Goal: Information Seeking & Learning: Understand process/instructions

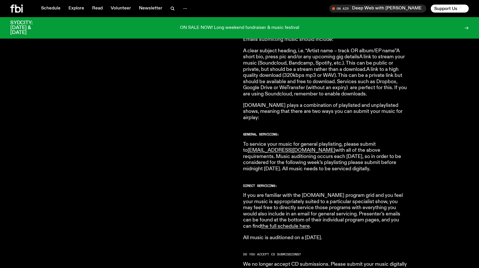
scroll to position [264, 0]
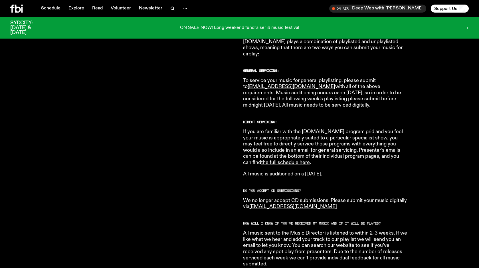
scroll to position [321, 0]
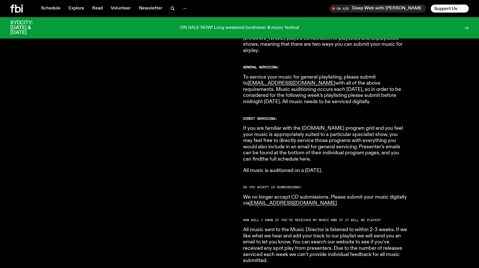
click at [310, 156] on link "the full schedule here" at bounding box center [285, 158] width 49 height 5
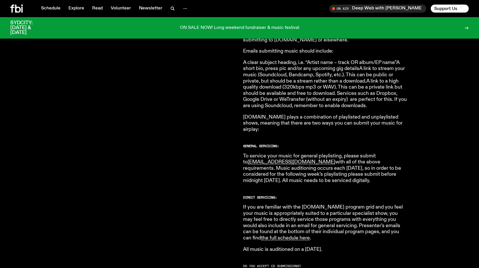
scroll to position [243, 0]
click at [310, 235] on link "the full schedule here" at bounding box center [285, 237] width 49 height 5
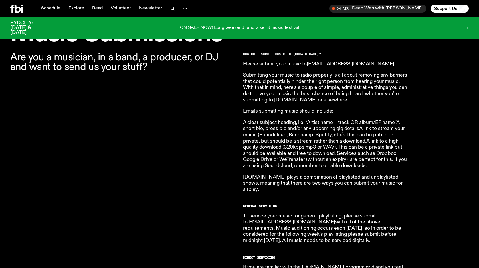
scroll to position [166, 0]
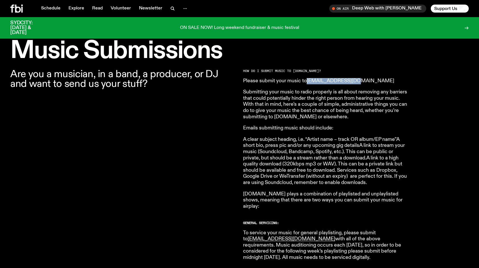
drag, startPoint x: 354, startPoint y: 79, endPoint x: 308, endPoint y: 82, distance: 46.6
click at [308, 82] on p "Please submit your music to [EMAIL_ADDRESS][DOMAIN_NAME]" at bounding box center [325, 81] width 164 height 6
copy link "[EMAIL_ADDRESS][DOMAIN_NAME]"
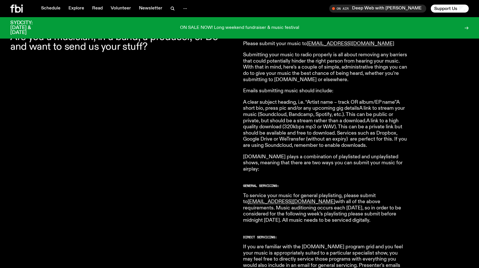
scroll to position [203, 0]
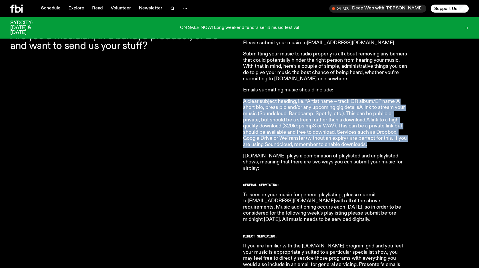
drag, startPoint x: 241, startPoint y: 100, endPoint x: 427, endPoint y: 150, distance: 192.8
copy p "A clear subject heading, i.e. “Artist name – track OR album/EP name”A short bio…"
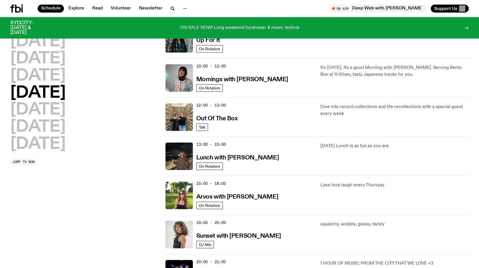
scroll to position [70, 0]
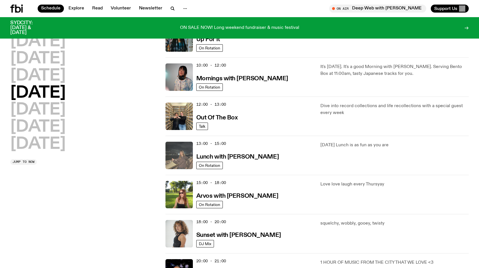
click at [181, 154] on img at bounding box center [179, 155] width 27 height 27
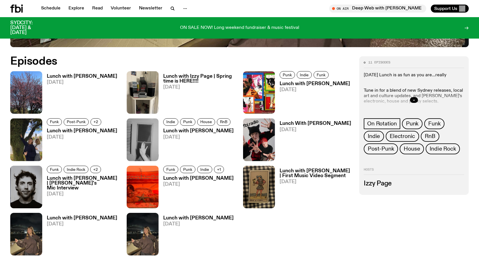
scroll to position [295, 0]
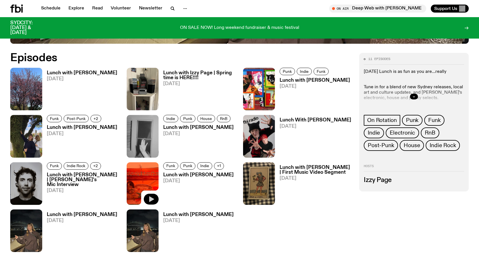
click at [153, 198] on icon "button" at bounding box center [151, 198] width 7 height 7
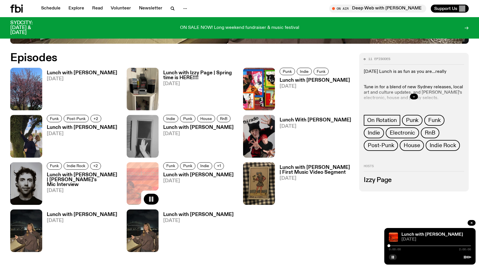
click at [400, 245] on div at bounding box center [430, 245] width 82 height 1
click at [399, 245] on div at bounding box center [399, 245] width 3 height 3
click at [405, 244] on div "0:15:01 2:00:00" at bounding box center [430, 247] width 82 height 7
click at [411, 245] on div at bounding box center [430, 245] width 82 height 1
click at [417, 244] on div "0:32:16 2:00:00" at bounding box center [430, 247] width 82 height 7
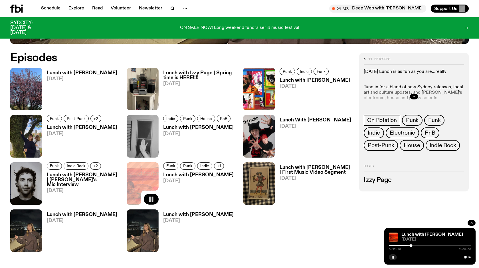
click at [419, 245] on div at bounding box center [430, 245] width 82 height 1
click at [424, 245] on div at bounding box center [430, 245] width 82 height 1
click at [431, 245] on div at bounding box center [430, 245] width 82 height 1
click at [430, 245] on div at bounding box center [430, 245] width 3 height 3
click at [429, 245] on div at bounding box center [429, 245] width 3 height 3
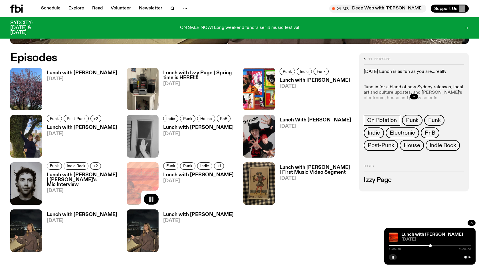
click at [434, 245] on div at bounding box center [430, 245] width 82 height 1
click at [440, 245] on div at bounding box center [430, 245] width 82 height 1
click at [444, 245] on div at bounding box center [430, 245] width 82 height 1
click at [451, 244] on div "1:20:51 2:00:00" at bounding box center [430, 247] width 82 height 7
click at [452, 246] on div "1:20:52 2:00:00" at bounding box center [430, 247] width 82 height 7
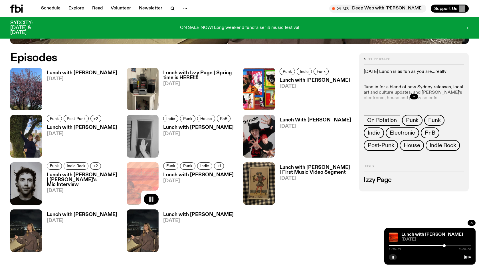
click at [450, 245] on div at bounding box center [430, 245] width 82 height 1
click at [457, 245] on div at bounding box center [430, 245] width 82 height 1
click at [24, 179] on img at bounding box center [26, 183] width 32 height 43
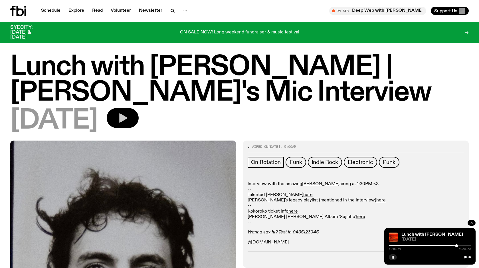
click at [128, 121] on icon "button" at bounding box center [122, 117] width 11 height 11
click at [473, 221] on icon "button" at bounding box center [471, 222] width 3 height 3
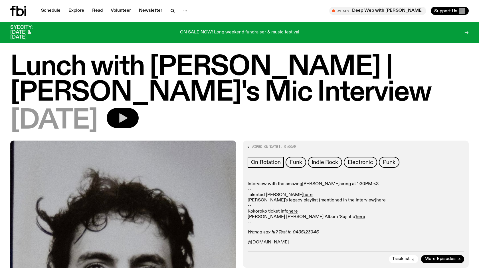
click at [139, 117] on button "button" at bounding box center [123, 118] width 32 height 20
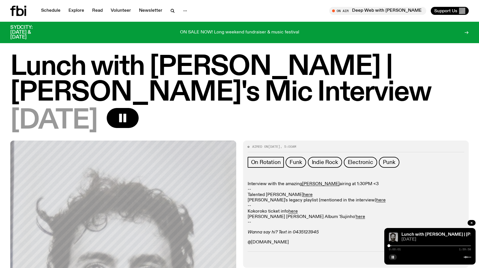
click at [381, 231] on p "Wanna say hi? Text in 0435123945" at bounding box center [356, 231] width 217 height 5
click at [404, 245] on div at bounding box center [430, 245] width 82 height 1
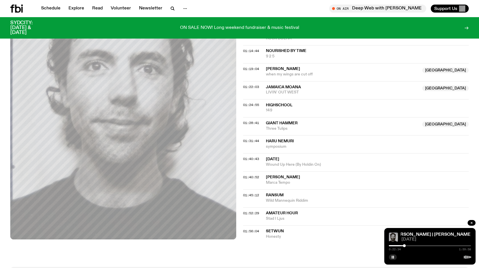
scroll to position [481, 0]
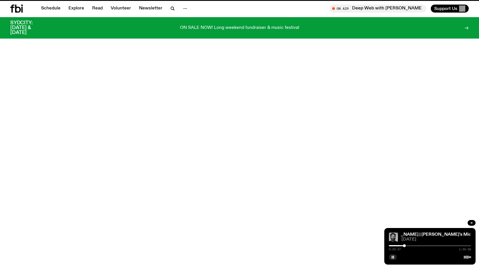
scroll to position [295, 0]
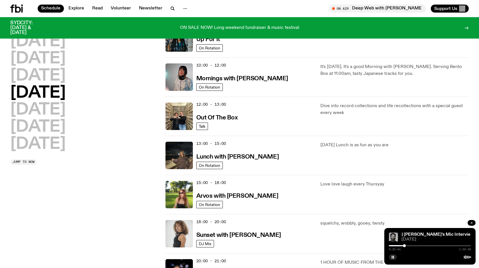
click at [471, 224] on icon "button" at bounding box center [471, 222] width 3 height 3
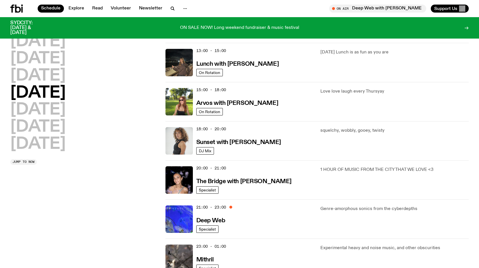
scroll to position [168, 0]
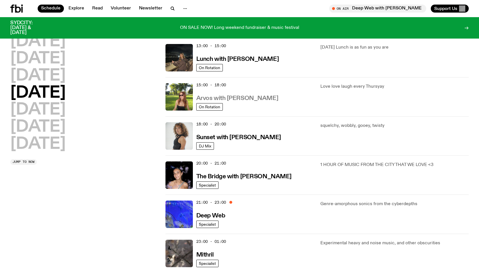
click at [208, 100] on h3 "Arvos with [PERSON_NAME]" at bounding box center [237, 98] width 82 height 6
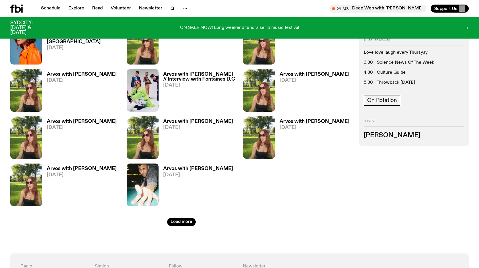
scroll to position [671, 0]
click at [141, 139] on img at bounding box center [143, 137] width 32 height 43
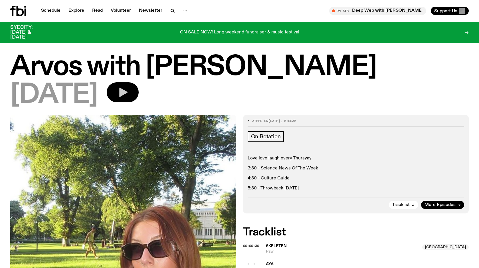
click at [139, 99] on button "button" at bounding box center [123, 92] width 32 height 20
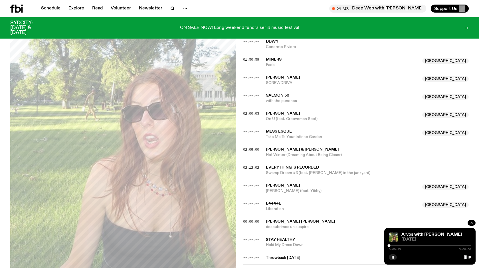
scroll to position [687, 0]
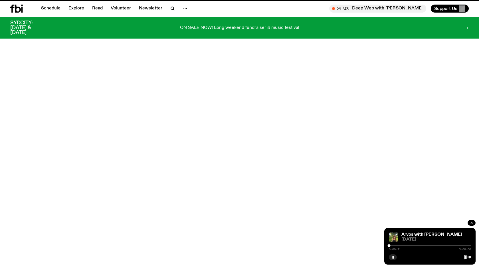
scroll to position [671, 0]
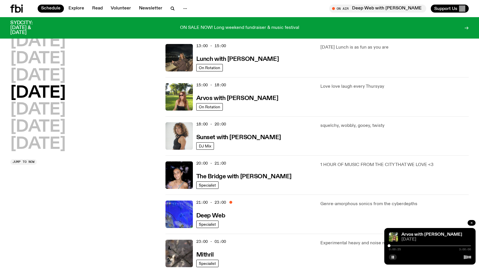
click at [471, 221] on icon "button" at bounding box center [471, 222] width 3 height 3
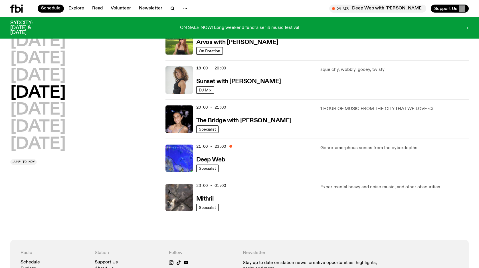
scroll to position [225, 0]
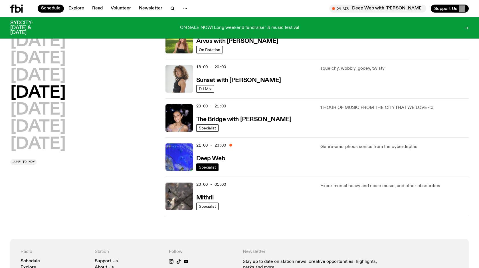
click at [209, 166] on span "Specialist" at bounding box center [207, 167] width 17 height 4
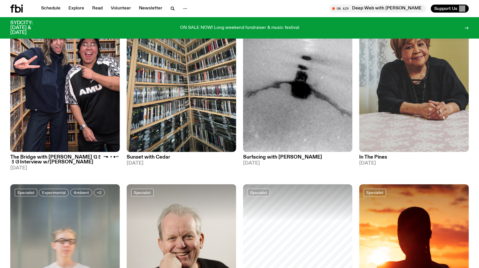
scroll to position [253, 0]
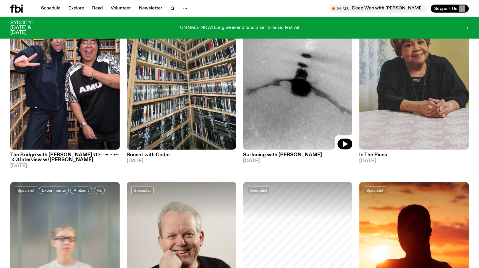
click at [323, 98] on img at bounding box center [298, 76] width 110 height 146
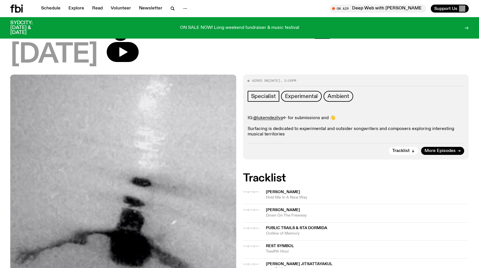
scroll to position [51, 0]
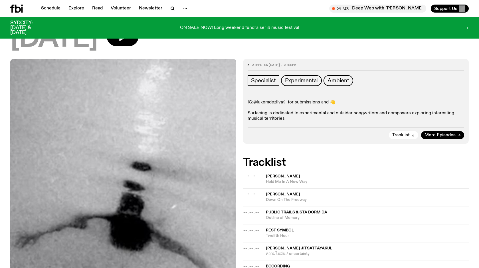
click at [253, 176] on span "--:--:--" at bounding box center [251, 176] width 16 height 5
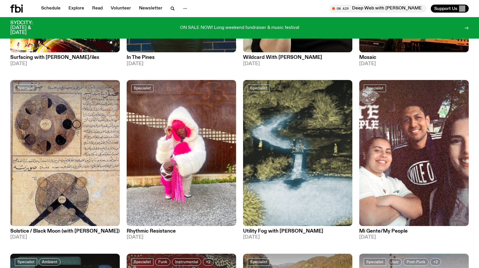
scroll to position [1284, 0]
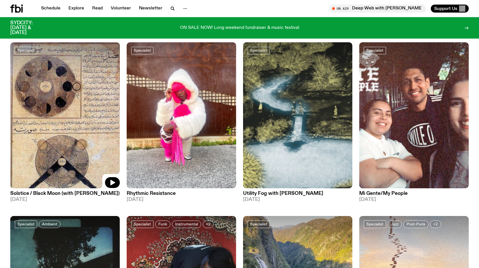
click at [59, 135] on img at bounding box center [65, 115] width 110 height 146
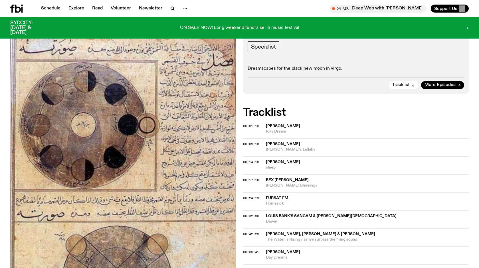
scroll to position [112, 0]
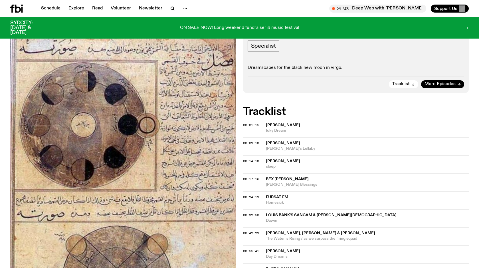
click at [288, 128] on span "Icky Dream" at bounding box center [367, 130] width 203 height 5
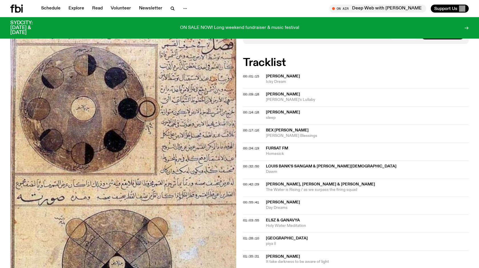
scroll to position [160, 0]
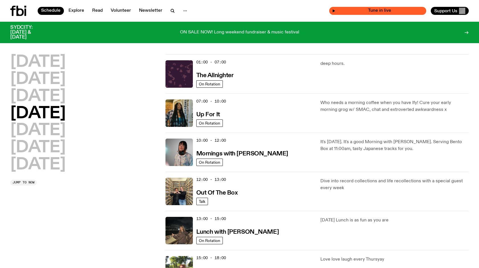
click at [374, 8] on div "Tune in live" at bounding box center [377, 11] width 97 height 8
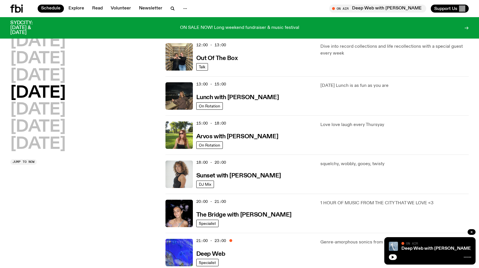
scroll to position [130, 0]
click at [237, 176] on h3 "Sunset with [PERSON_NAME]" at bounding box center [238, 175] width 85 height 6
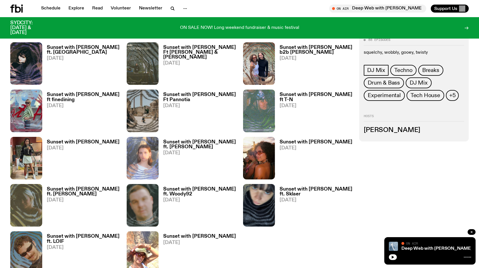
scroll to position [632, 0]
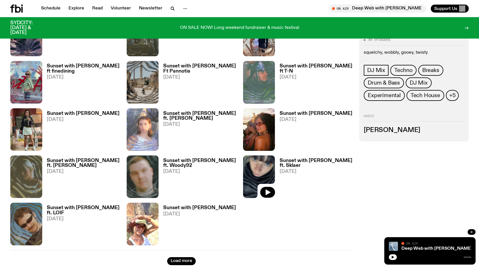
click at [261, 174] on img at bounding box center [259, 176] width 32 height 43
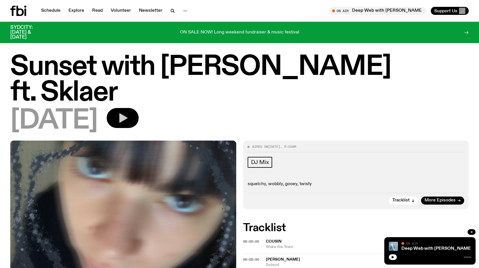
click at [128, 113] on icon "button" at bounding box center [123, 117] width 8 height 9
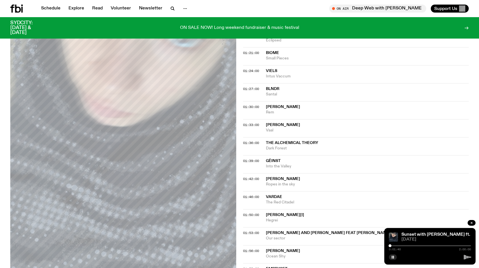
scroll to position [541, 0]
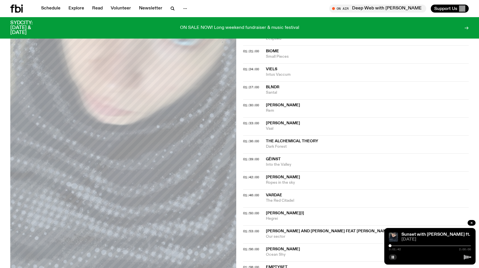
click at [453, 144] on span "Dark Forest" at bounding box center [367, 146] width 203 height 5
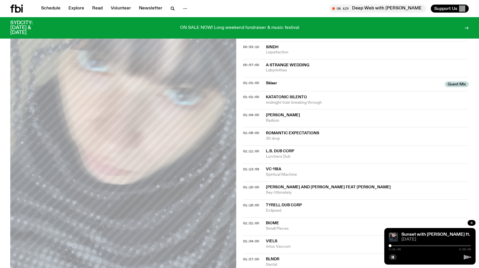
scroll to position [0, 0]
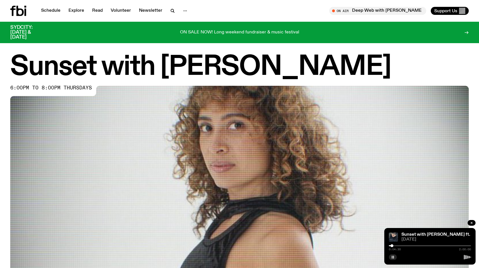
click at [394, 258] on rect "button" at bounding box center [393, 256] width 1 height 3
click at [76, 11] on link "Explore" at bounding box center [76, 11] width 23 height 8
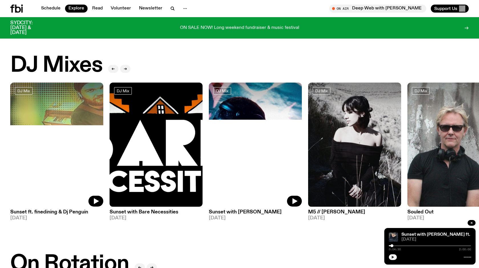
scroll to position [12, 0]
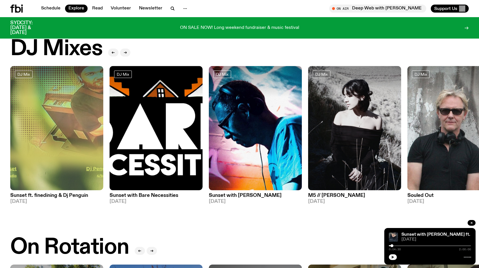
click at [16, 8] on icon at bounding box center [18, 9] width 6 height 8
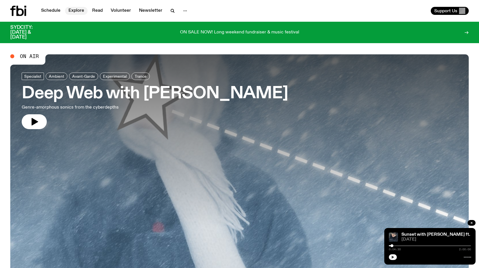
click at [82, 12] on link "Explore" at bounding box center [76, 11] width 23 height 8
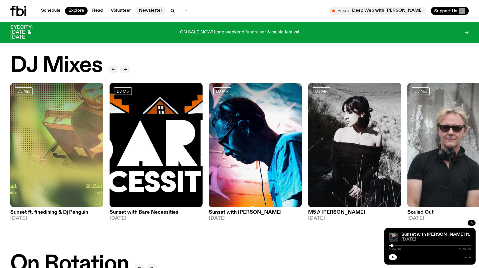
click at [150, 11] on link "Newsletter" at bounding box center [151, 11] width 30 height 8
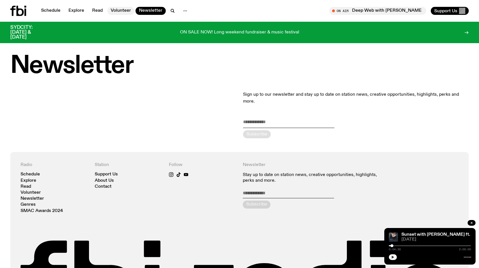
click at [127, 13] on link "Volunteer" at bounding box center [120, 11] width 27 height 8
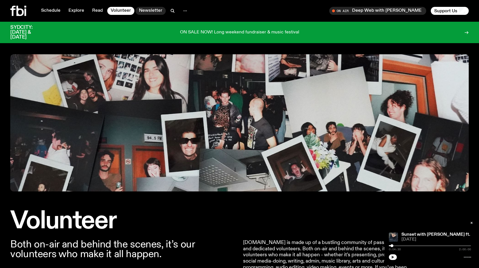
click at [156, 11] on link "Newsletter" at bounding box center [151, 11] width 30 height 8
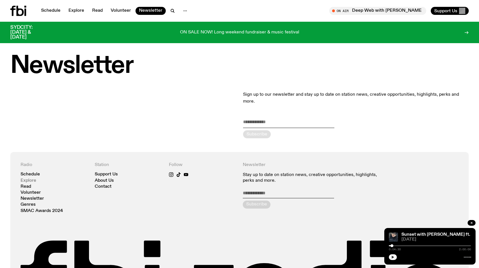
click at [32, 178] on link "Explore" at bounding box center [29, 180] width 16 height 4
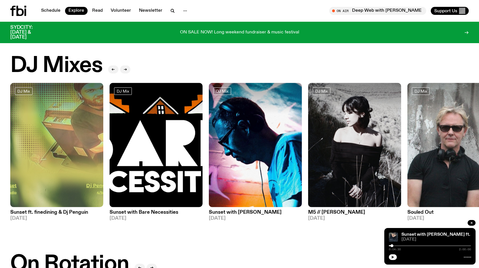
click at [355, 60] on div "DJ Mixes" at bounding box center [239, 65] width 459 height 23
click at [171, 10] on icon "button" at bounding box center [172, 10] width 7 height 7
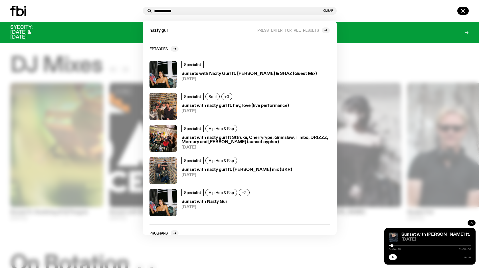
type input "**********"
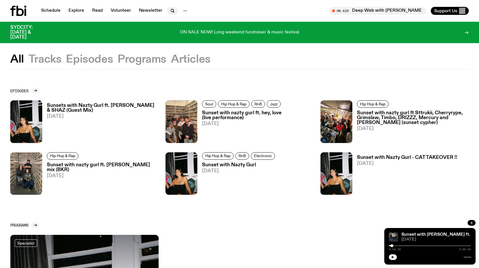
click at [173, 8] on icon "button" at bounding box center [172, 10] width 7 height 7
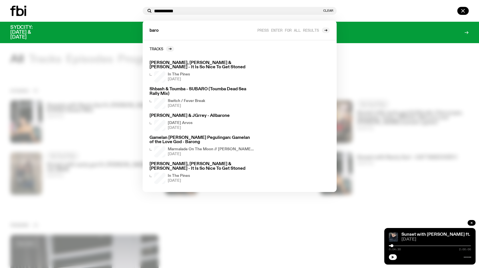
type input "**********"
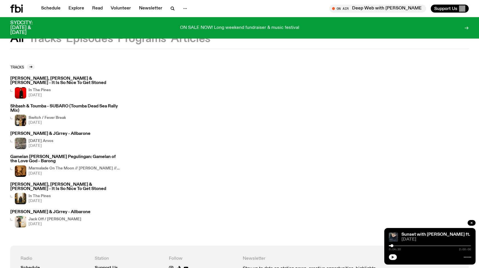
scroll to position [11, 0]
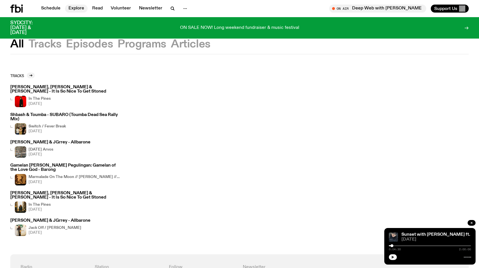
click at [75, 9] on link "Explore" at bounding box center [76, 9] width 23 height 8
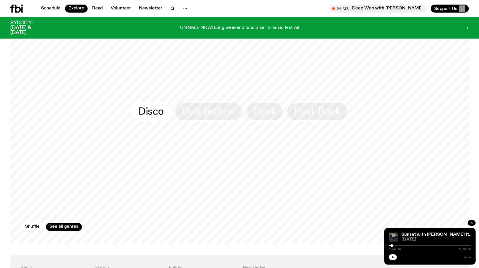
scroll to position [911, 0]
click at [54, 222] on link "See all genres" at bounding box center [64, 226] width 36 height 8
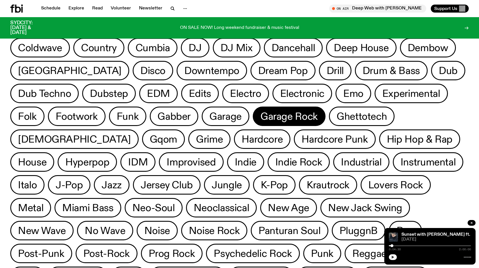
scroll to position [100, 0]
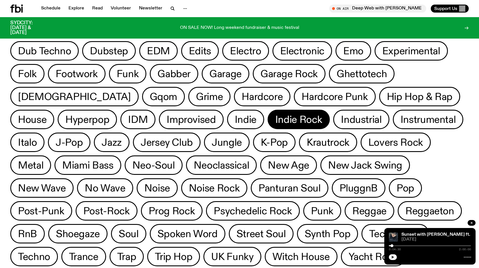
click at [275, 119] on span "Indie Rock" at bounding box center [298, 119] width 47 height 11
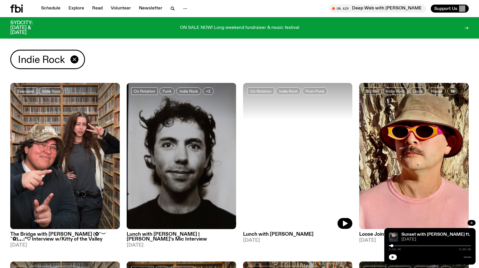
scroll to position [37, 0]
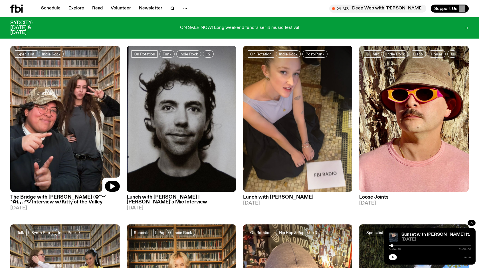
click at [85, 82] on div at bounding box center [65, 64] width 110 height 37
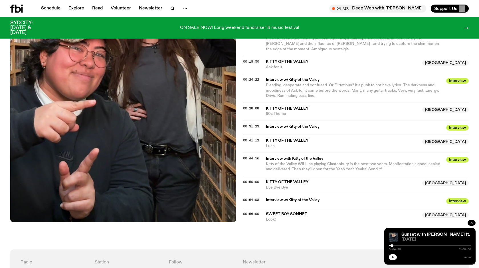
scroll to position [320, 0]
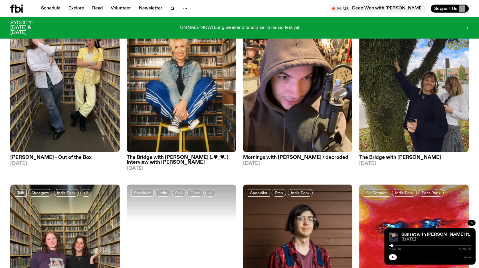
scroll to position [255, 0]
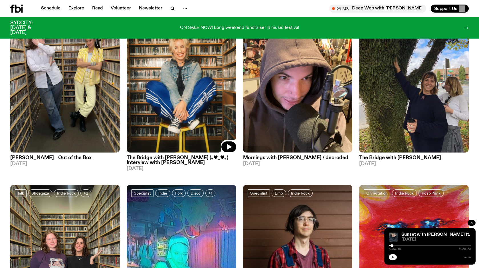
click at [199, 94] on img at bounding box center [182, 79] width 110 height 146
